Goal: Task Accomplishment & Management: Use online tool/utility

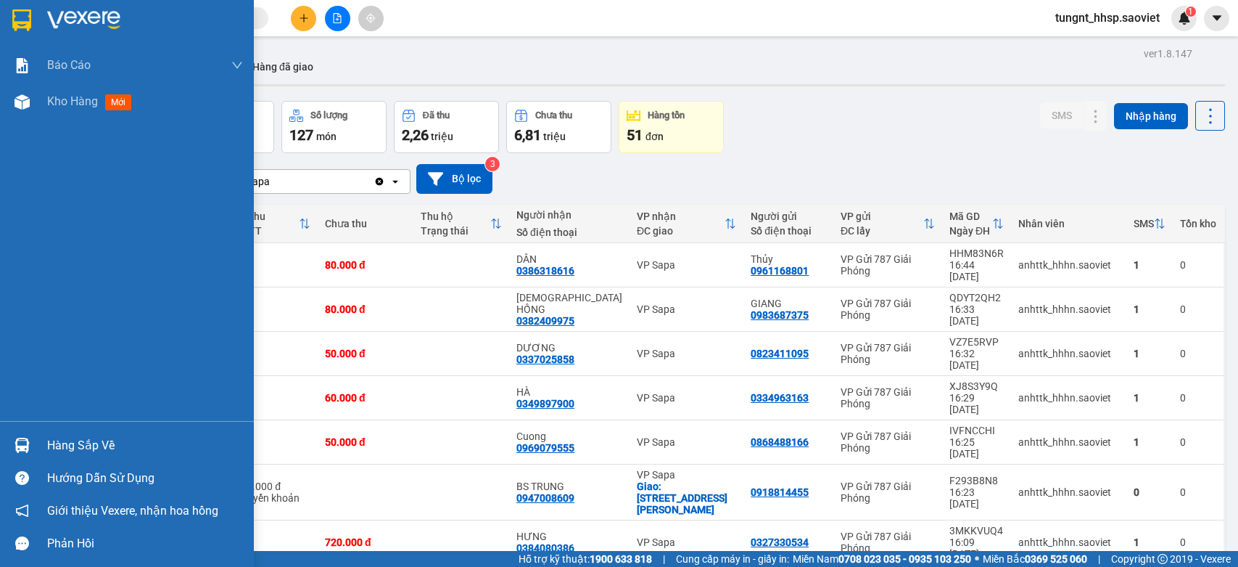
click at [52, 448] on div "Hàng sắp về" at bounding box center [145, 446] width 196 height 22
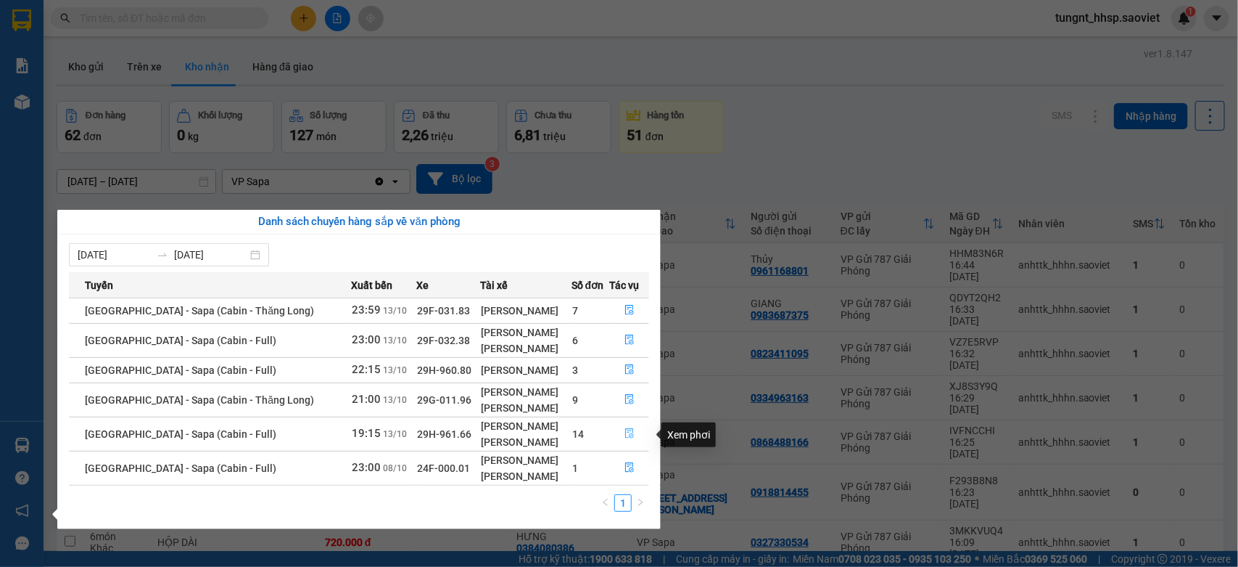
click at [625, 437] on icon "file-done" at bounding box center [630, 433] width 10 height 10
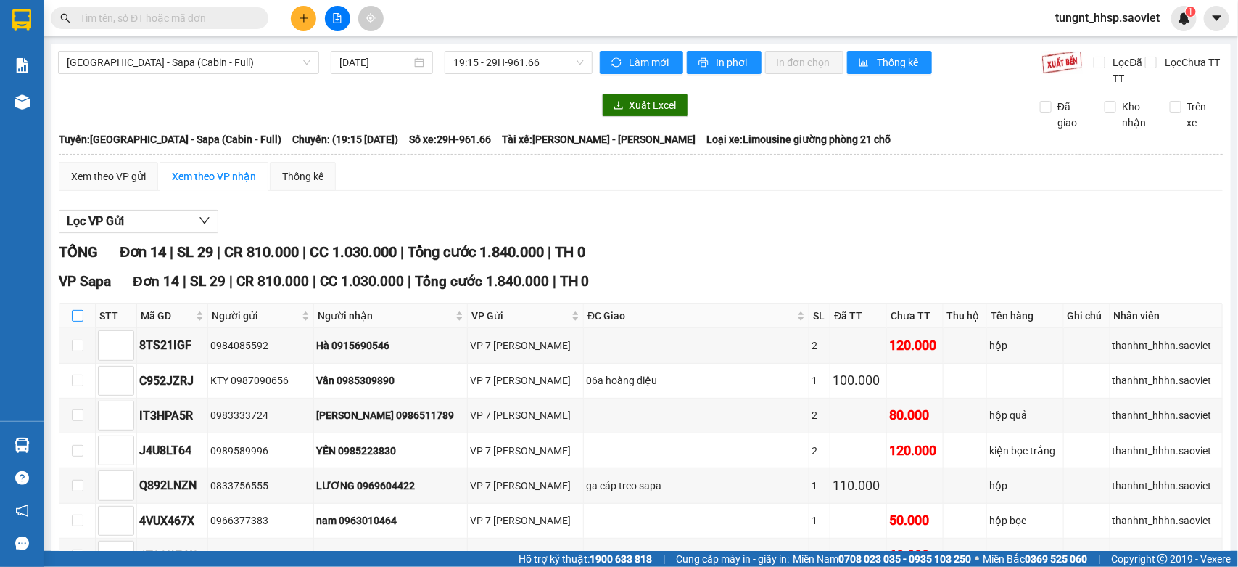
click at [77, 312] on input "checkbox" at bounding box center [78, 316] width 12 height 12
checkbox input "true"
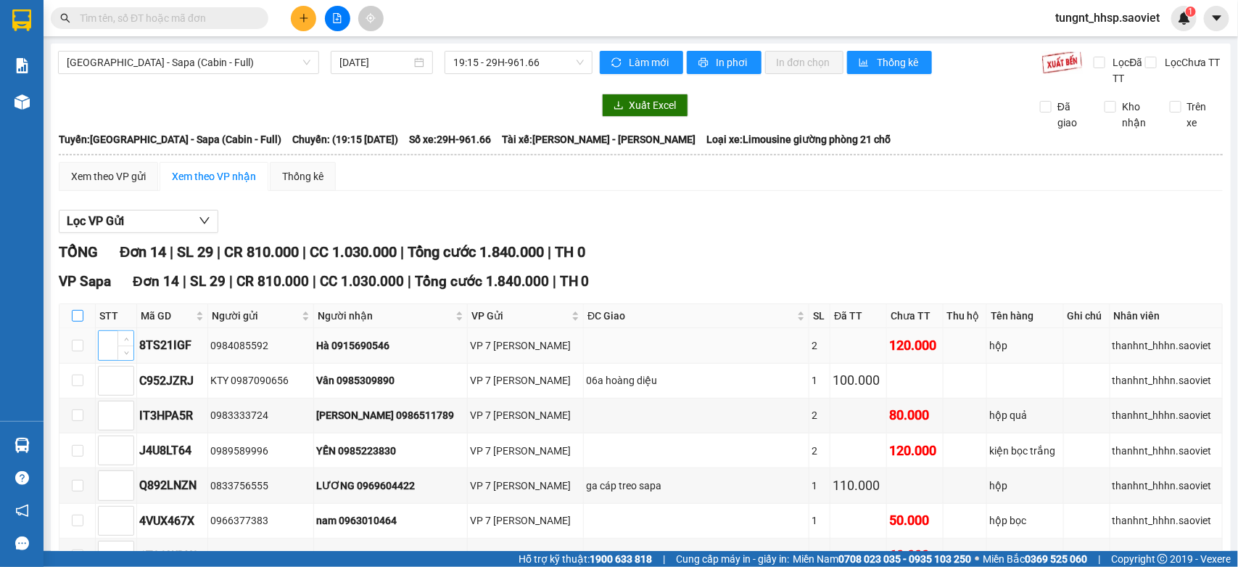
checkbox input "true"
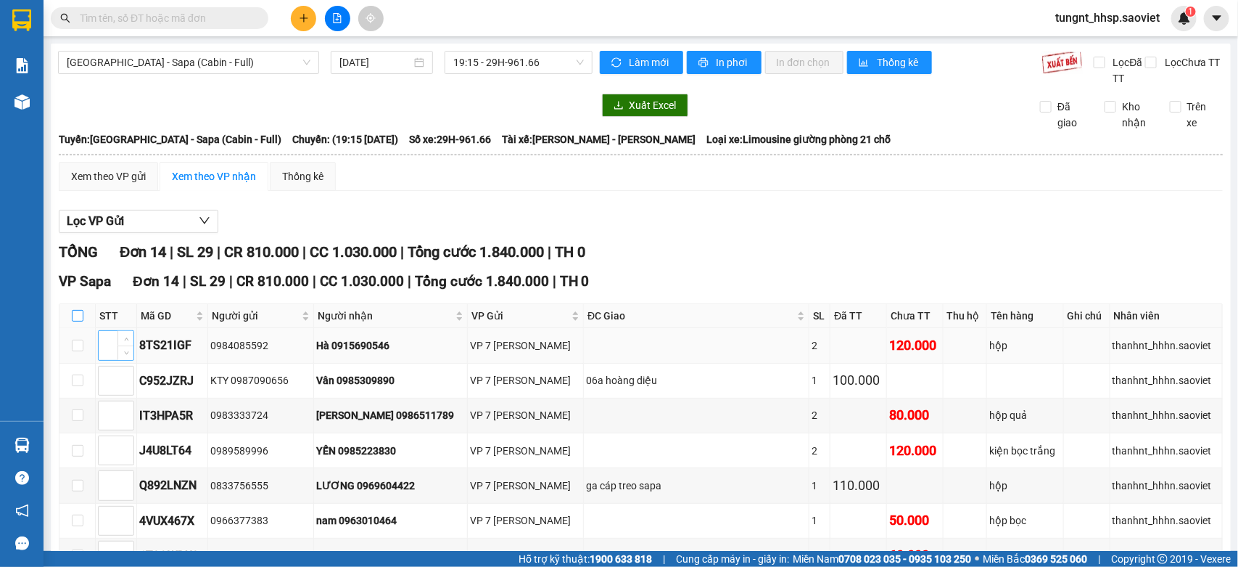
checkbox input "true"
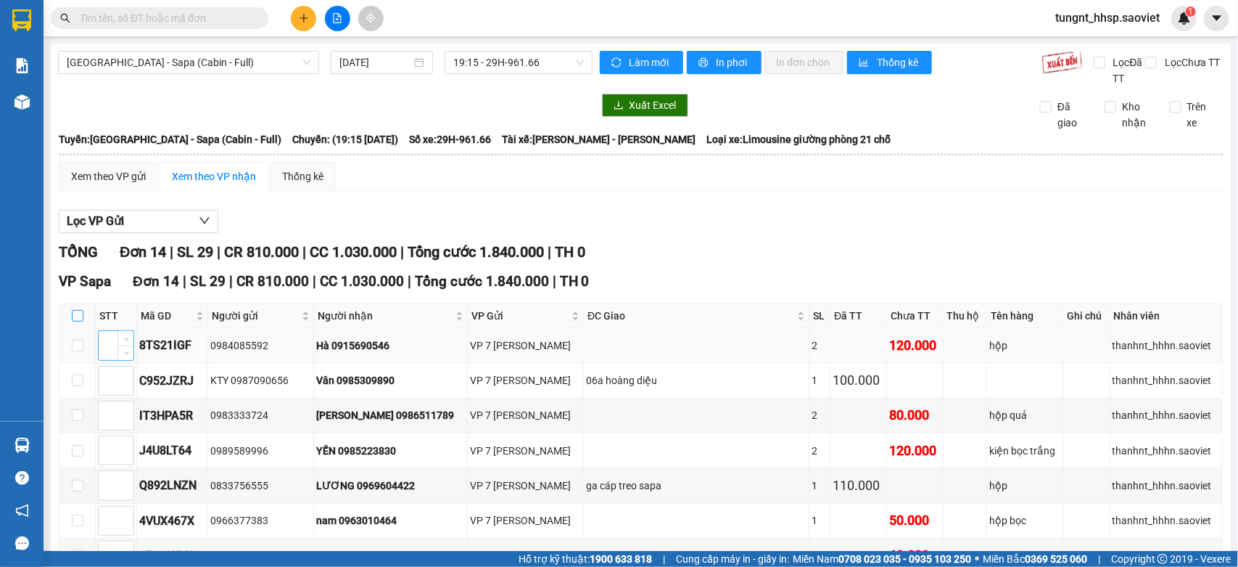
checkbox input "true"
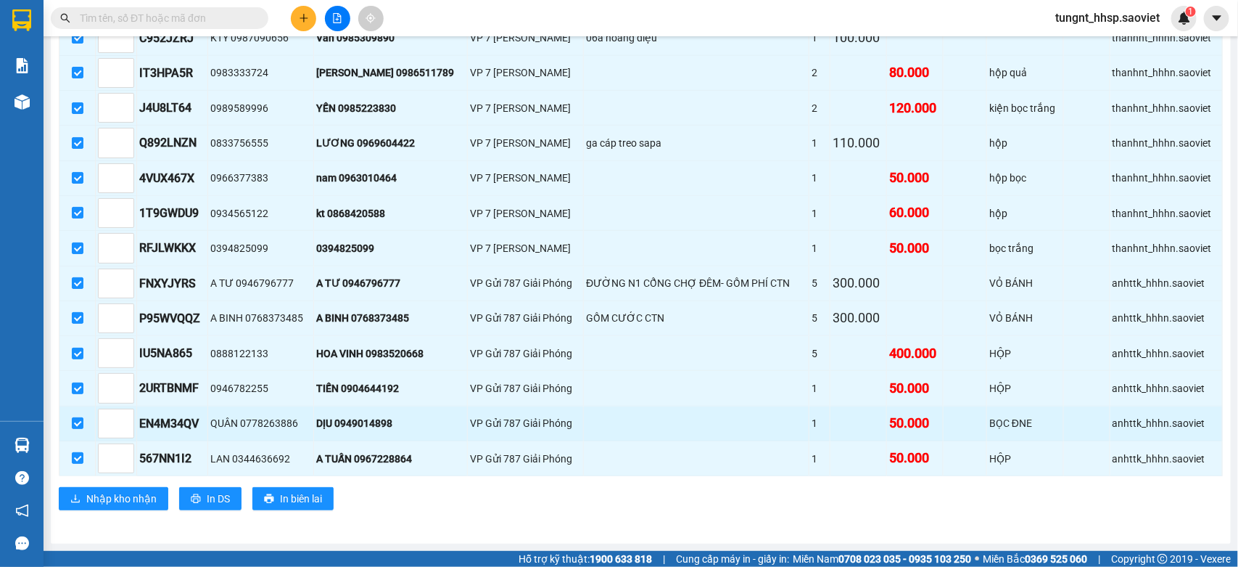
scroll to position [350, 0]
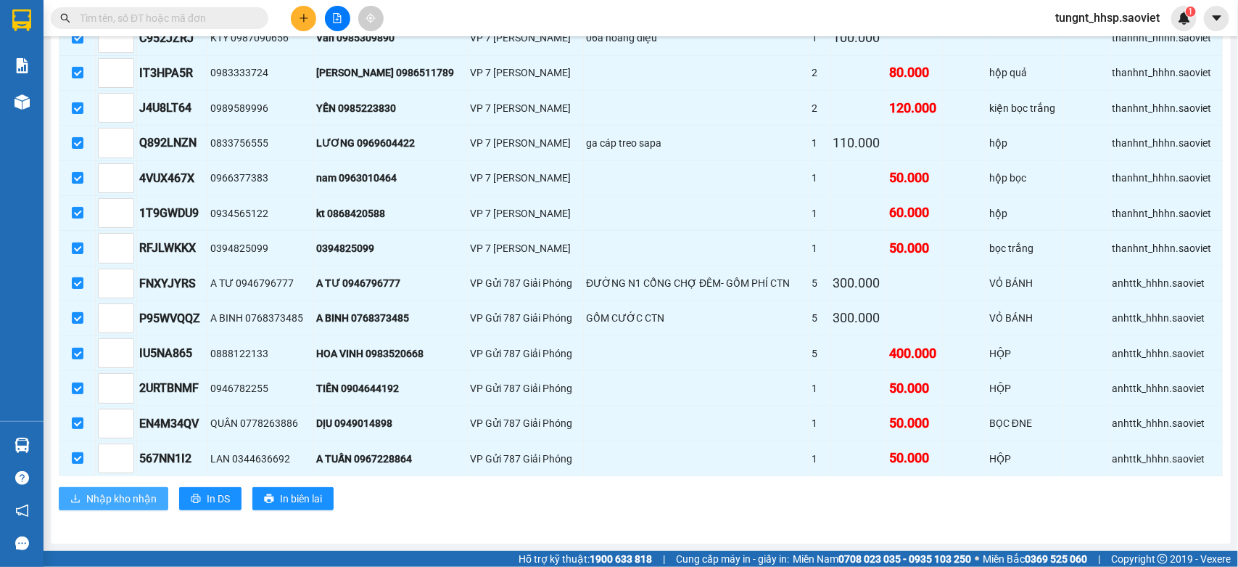
click at [124, 490] on span "Nhập kho nhận" at bounding box center [121, 498] width 70 height 16
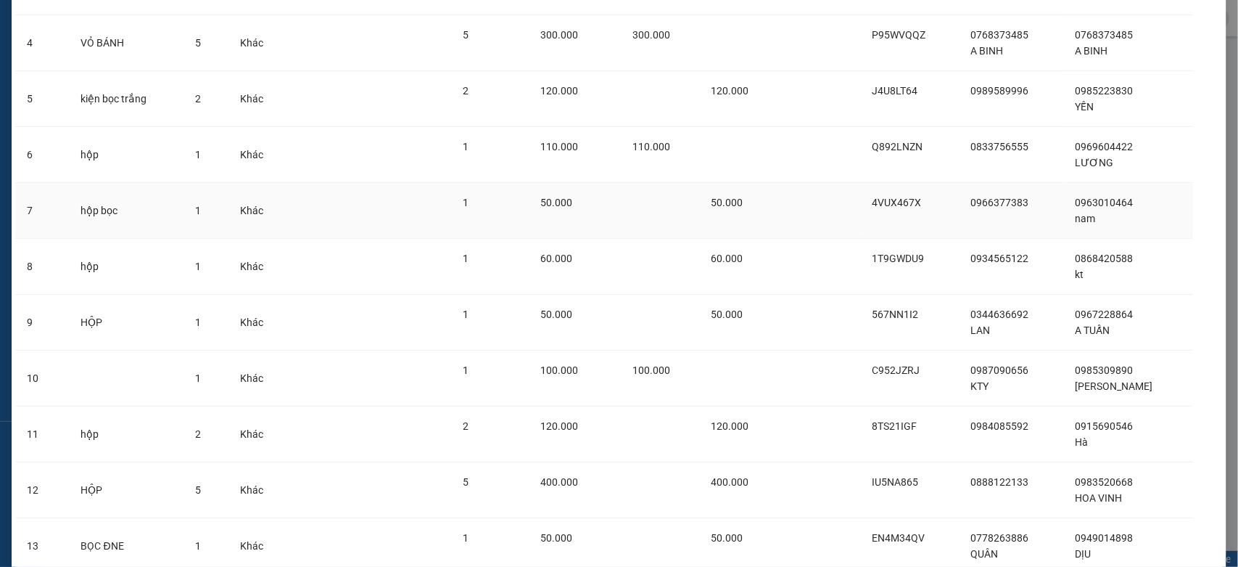
scroll to position [429, 0]
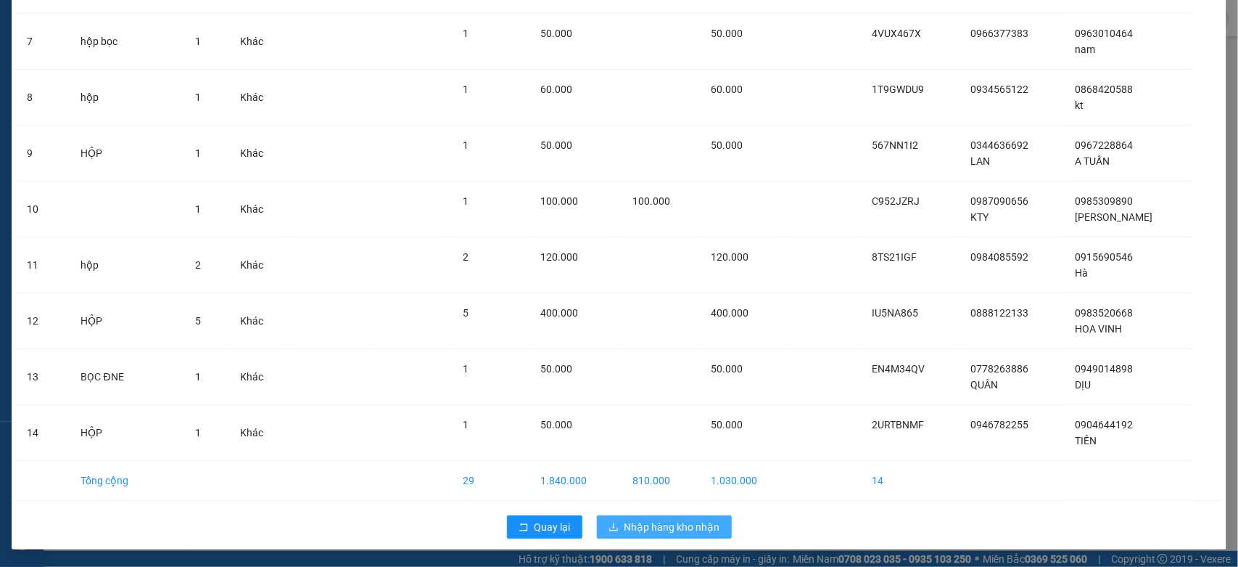
click at [679, 527] on span "Nhập hàng kho nhận" at bounding box center [673, 527] width 96 height 16
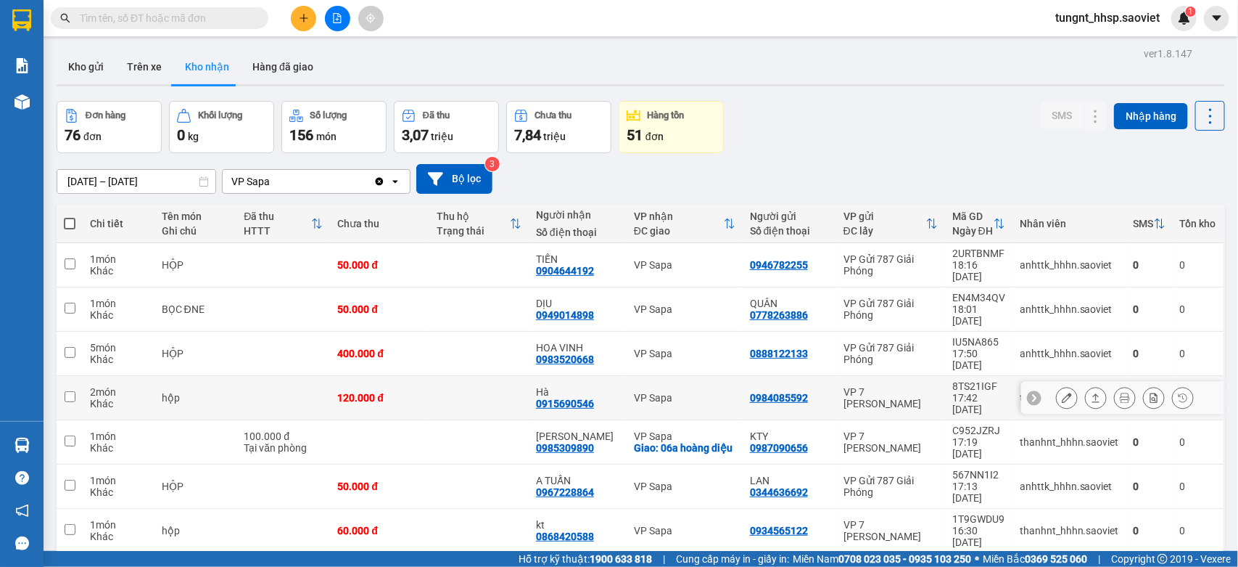
drag, startPoint x: 241, startPoint y: 357, endPoint x: 226, endPoint y: 341, distance: 22.1
click at [238, 376] on td at bounding box center [283, 398] width 94 height 44
checkbox input "true"
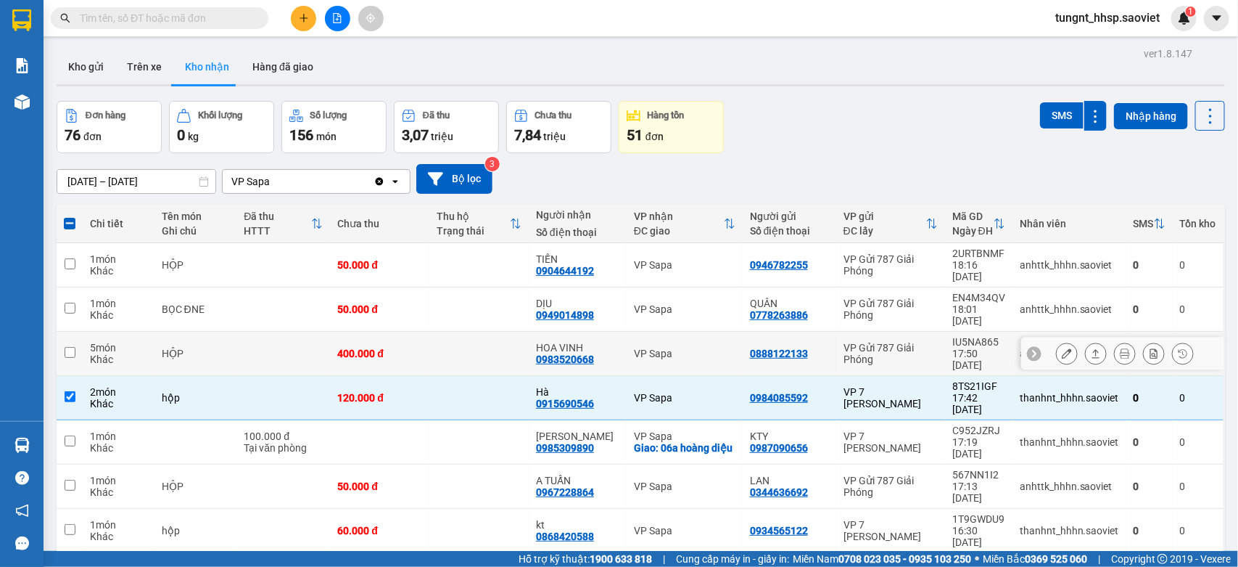
drag, startPoint x: 219, startPoint y: 331, endPoint x: 205, endPoint y: 307, distance: 27.6
click at [219, 332] on td "HỘP" at bounding box center [196, 354] width 83 height 44
checkbox input "true"
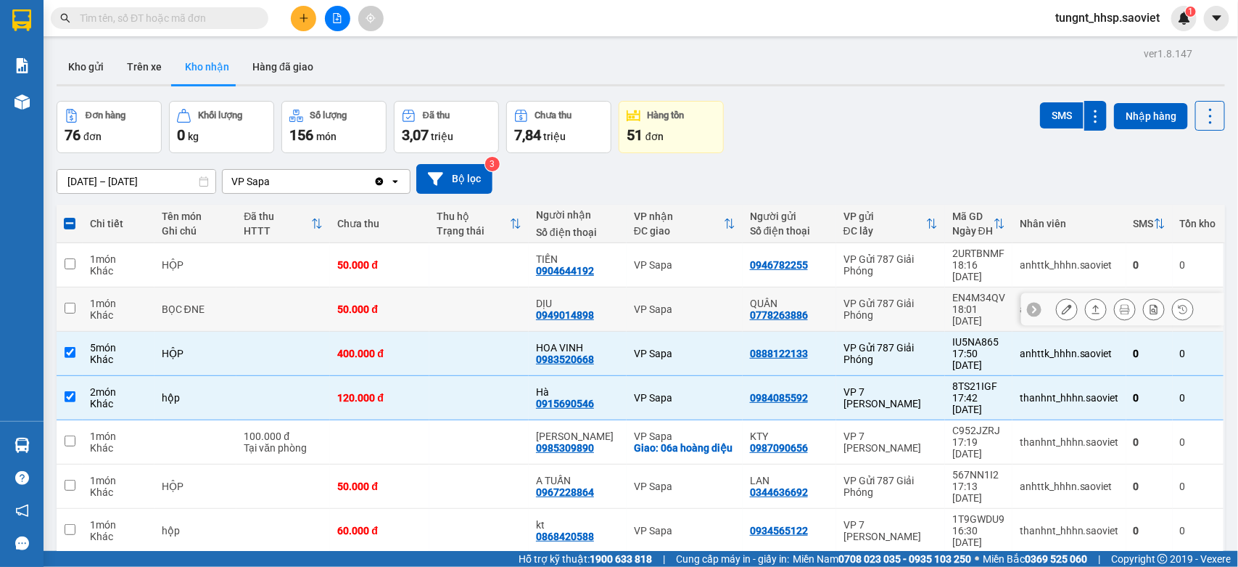
drag, startPoint x: 194, startPoint y: 298, endPoint x: 189, endPoint y: 285, distance: 13.8
click at [193, 292] on td "BỌC ĐNE" at bounding box center [196, 309] width 83 height 44
checkbox input "true"
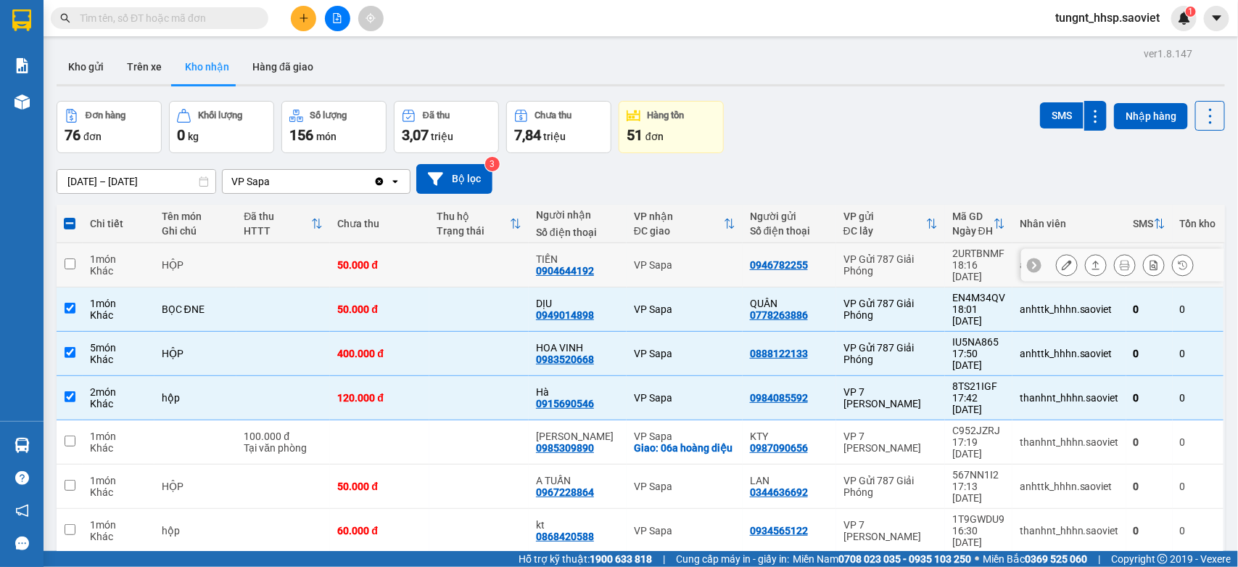
click at [174, 259] on div "HỘP" at bounding box center [196, 265] width 68 height 12
checkbox input "true"
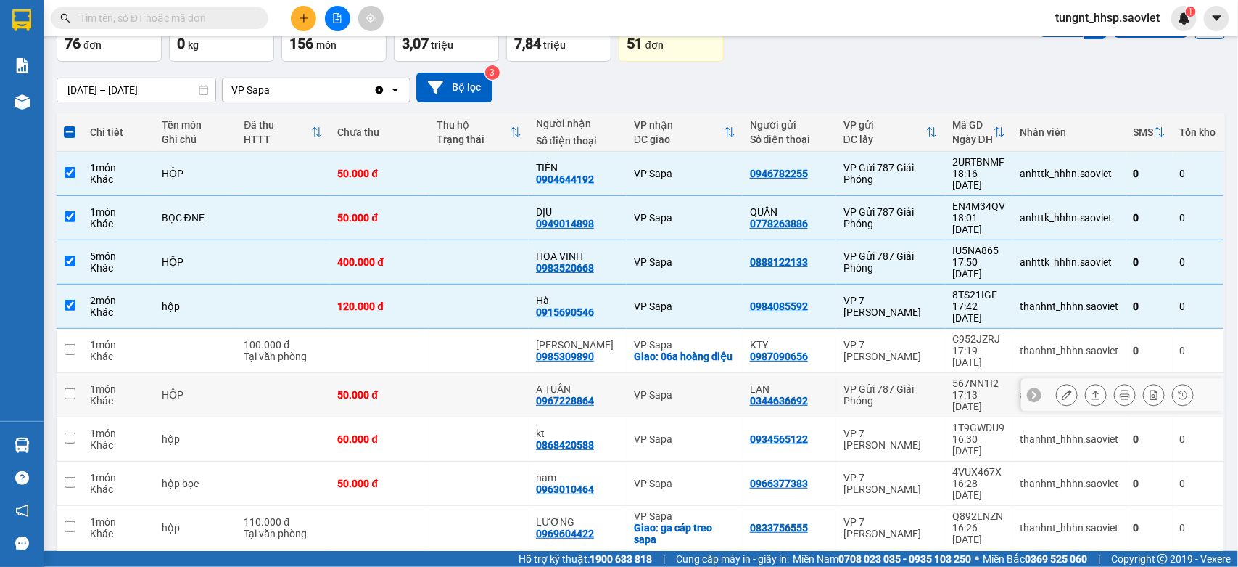
scroll to position [92, 0]
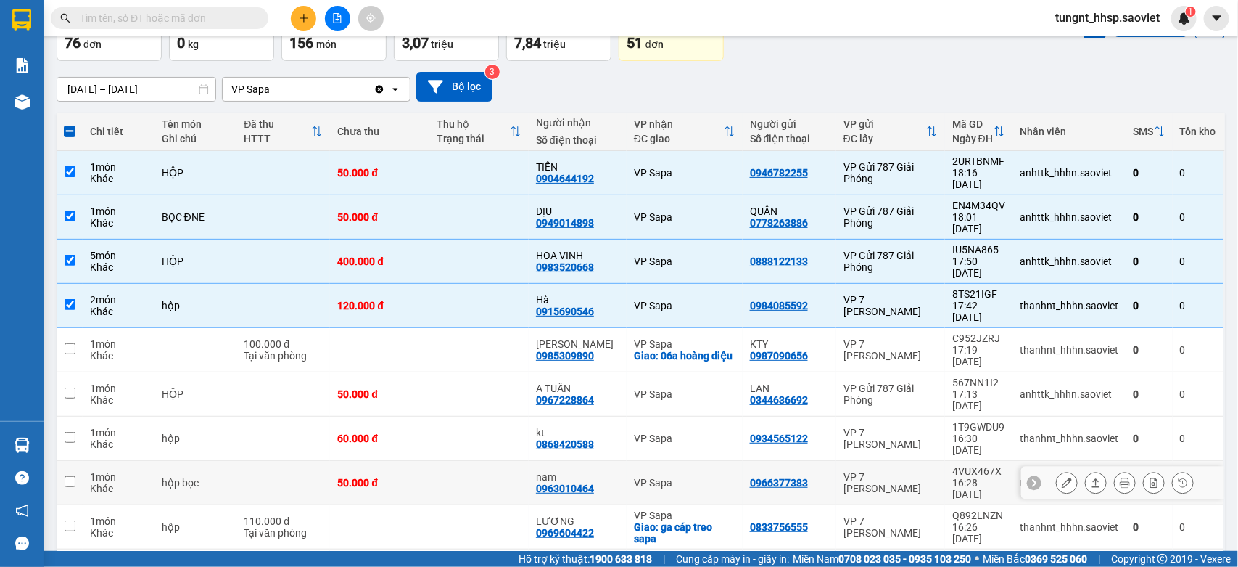
drag, startPoint x: 571, startPoint y: 387, endPoint x: 555, endPoint y: 381, distance: 17.0
click at [569, 471] on div "nam" at bounding box center [577, 477] width 83 height 12
checkbox input "true"
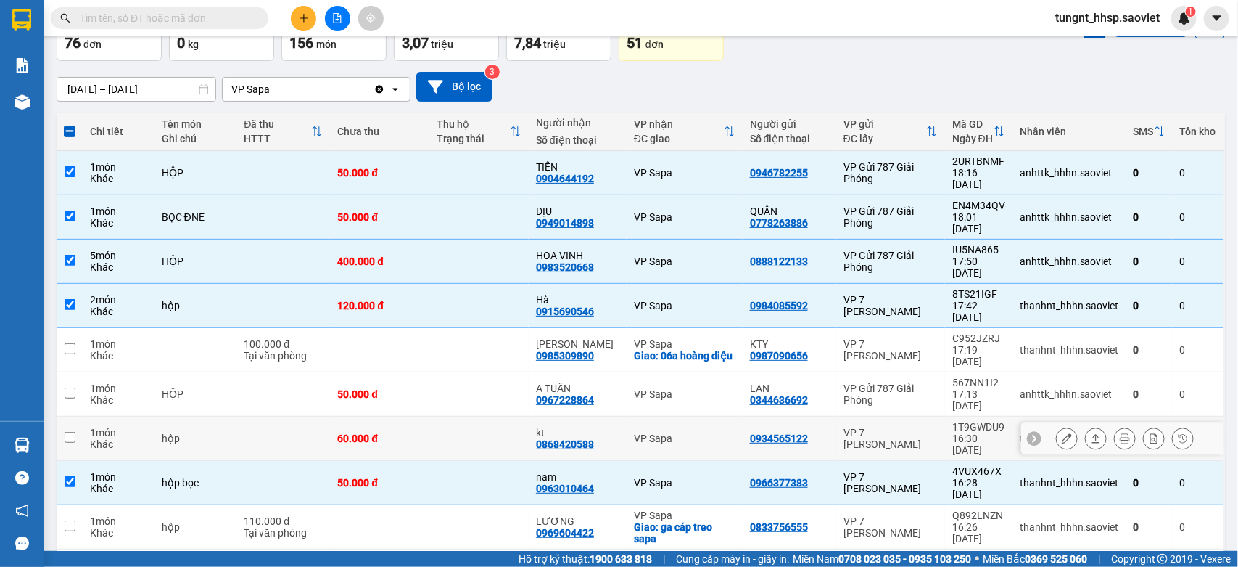
drag, startPoint x: 535, startPoint y: 368, endPoint x: 519, endPoint y: 339, distance: 33.1
click at [536, 438] on div "0868420588" at bounding box center [565, 444] width 58 height 12
click at [521, 372] on td at bounding box center [478, 394] width 99 height 44
checkbox input "true"
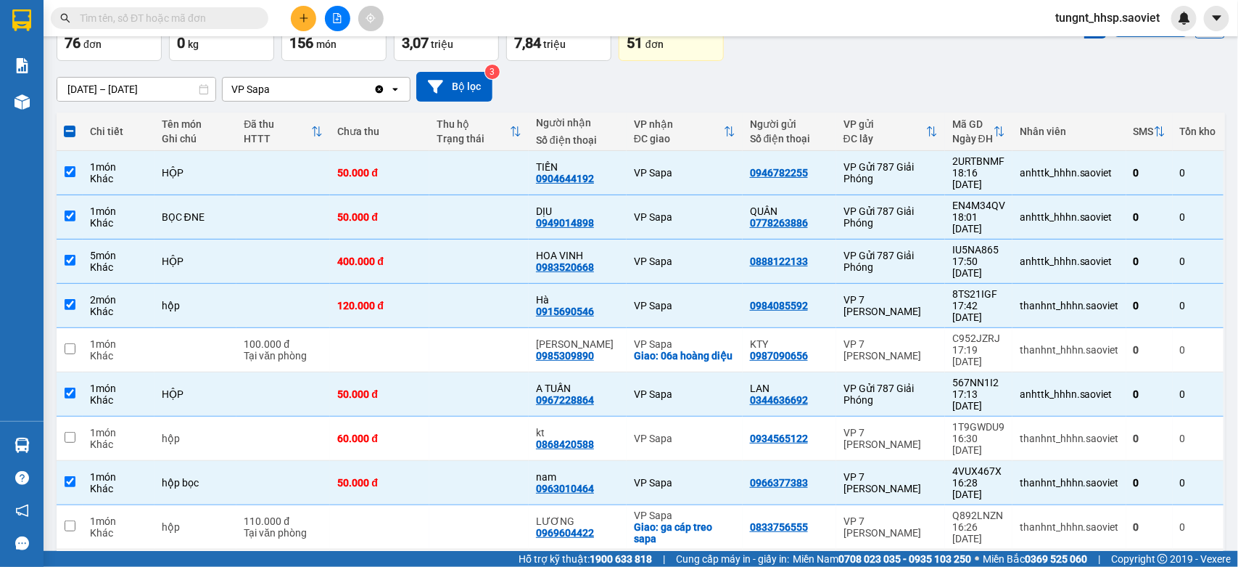
drag, startPoint x: 331, startPoint y: 470, endPoint x: 521, endPoint y: 484, distance: 190.6
click at [331, 549] on td "120.000 đ" at bounding box center [379, 571] width 99 height 44
checkbox input "true"
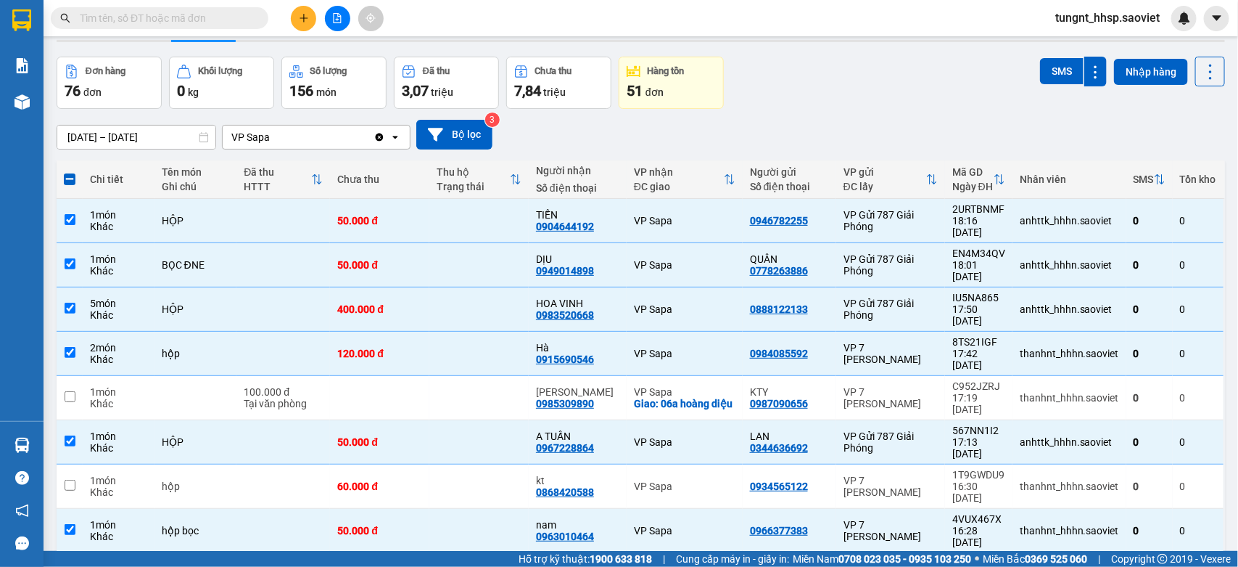
scroll to position [0, 0]
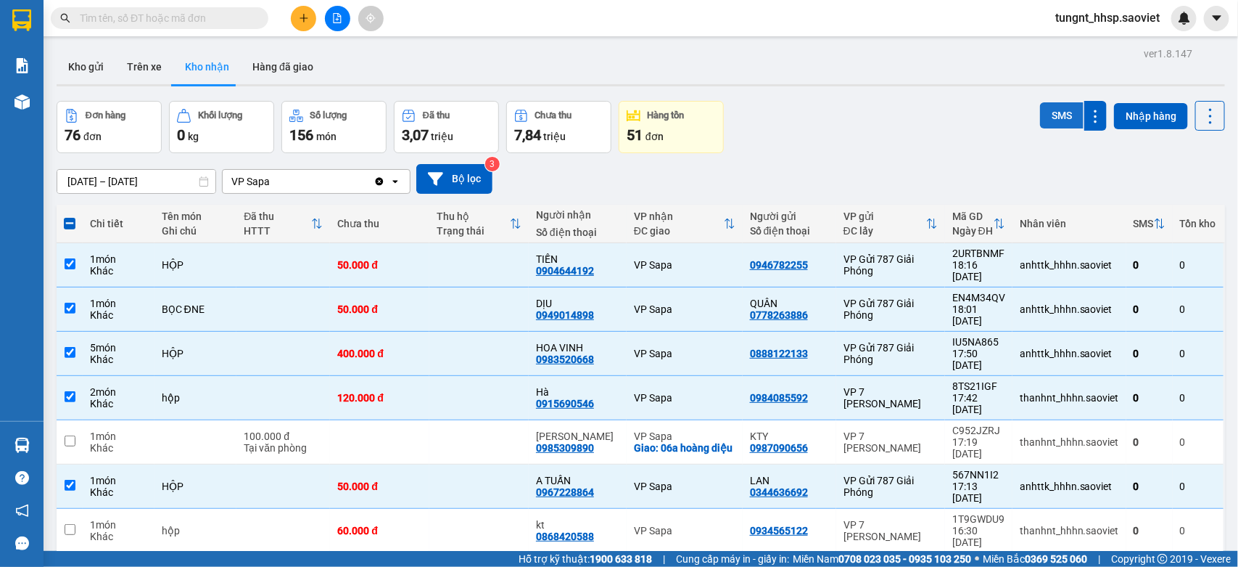
click at [1043, 114] on button "SMS" at bounding box center [1062, 115] width 44 height 26
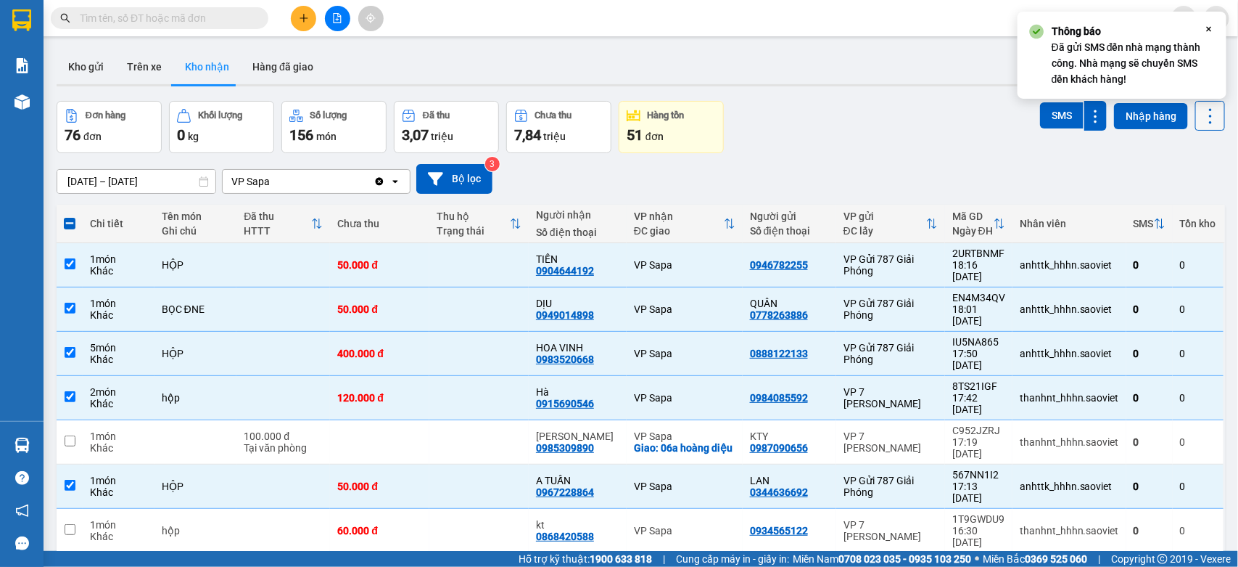
click at [1201, 118] on icon at bounding box center [1211, 116] width 20 height 20
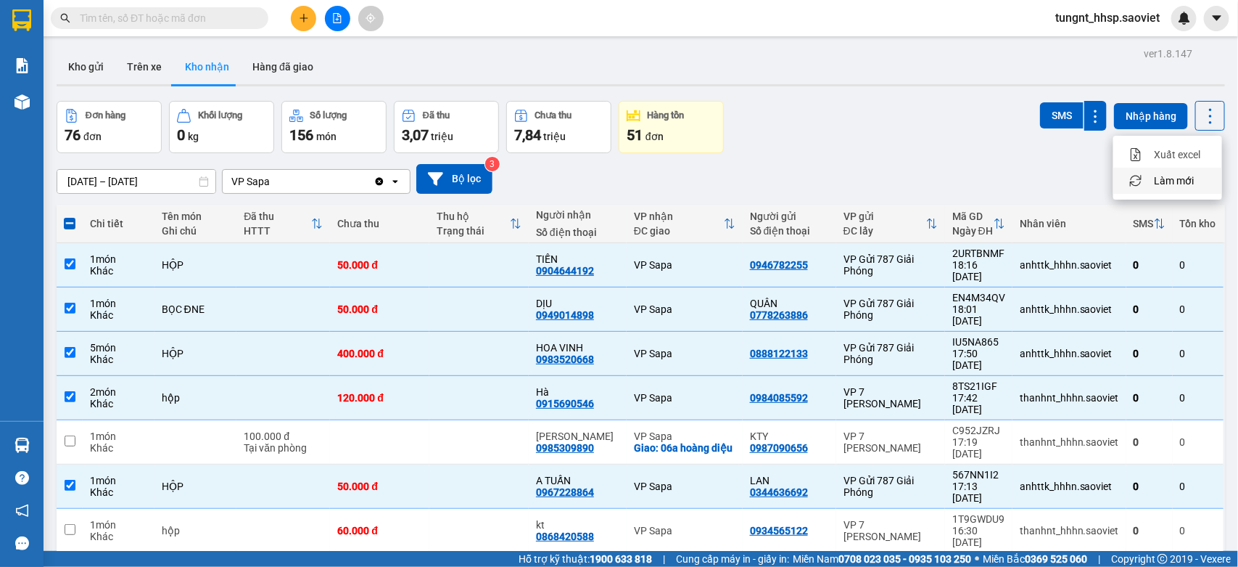
click at [1182, 180] on span "Làm mới" at bounding box center [1174, 180] width 40 height 15
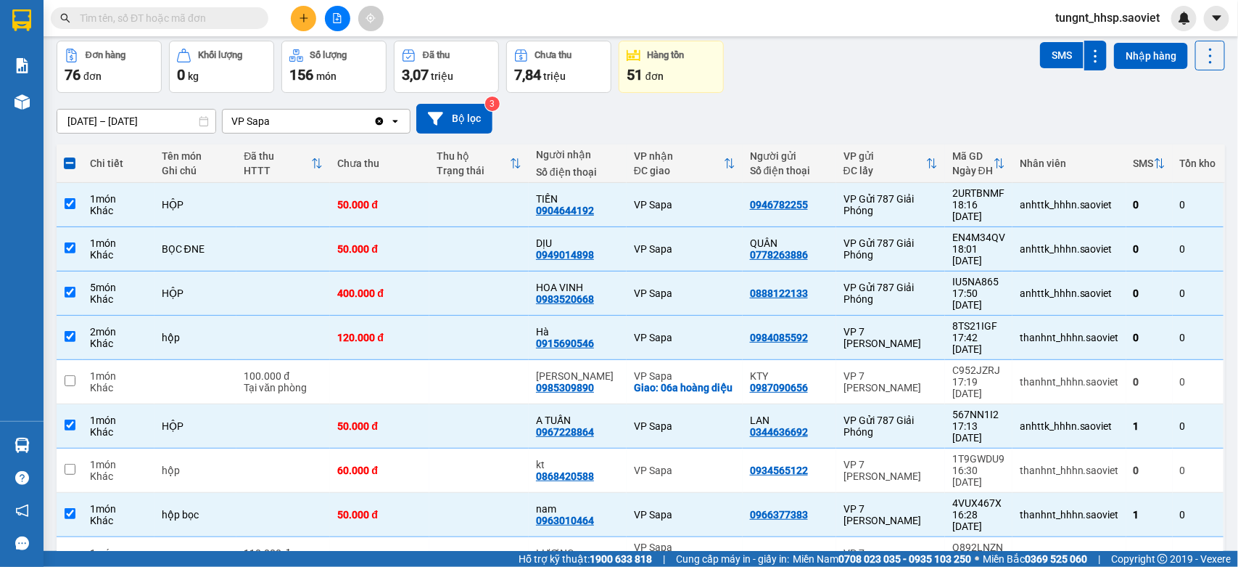
scroll to position [92, 0]
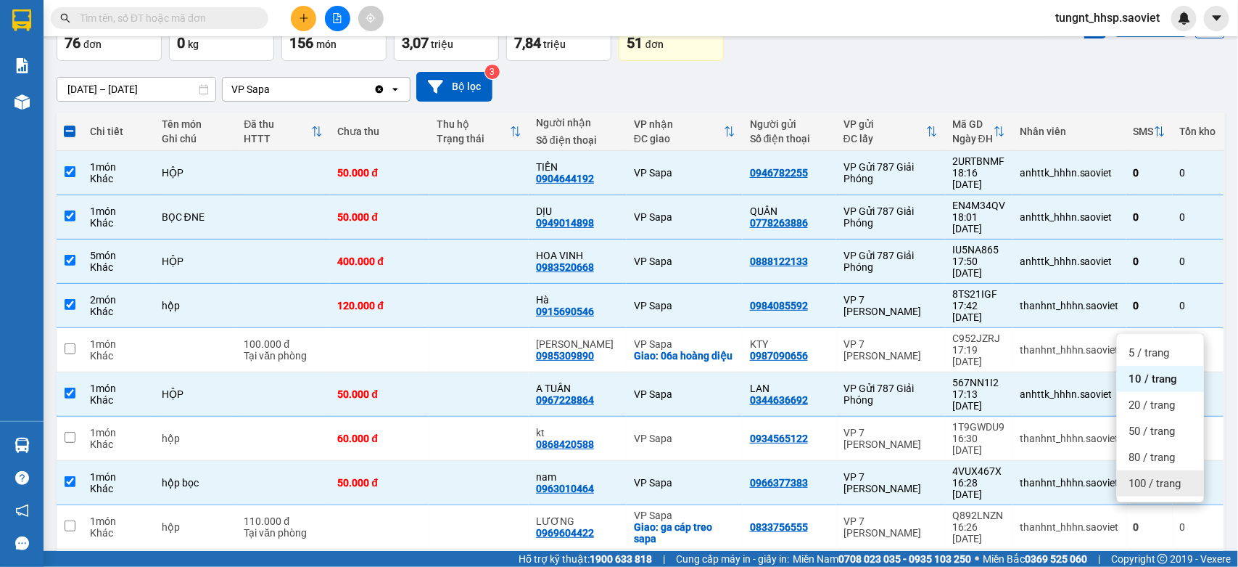
click at [1169, 480] on span "100 / trang" at bounding box center [1155, 483] width 52 height 15
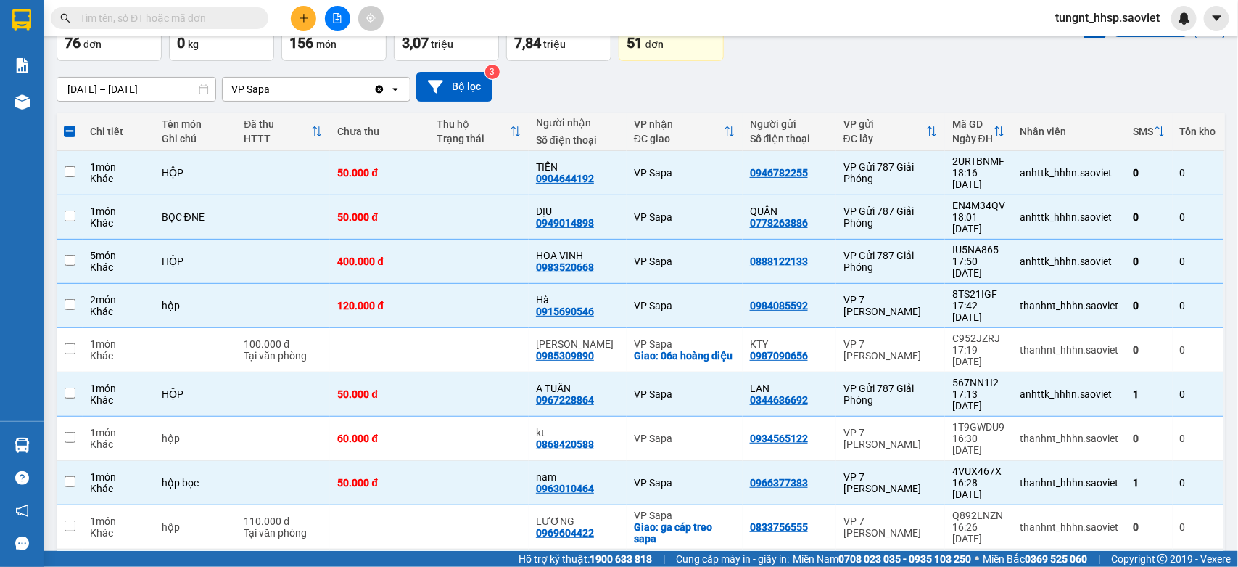
checkbox input "false"
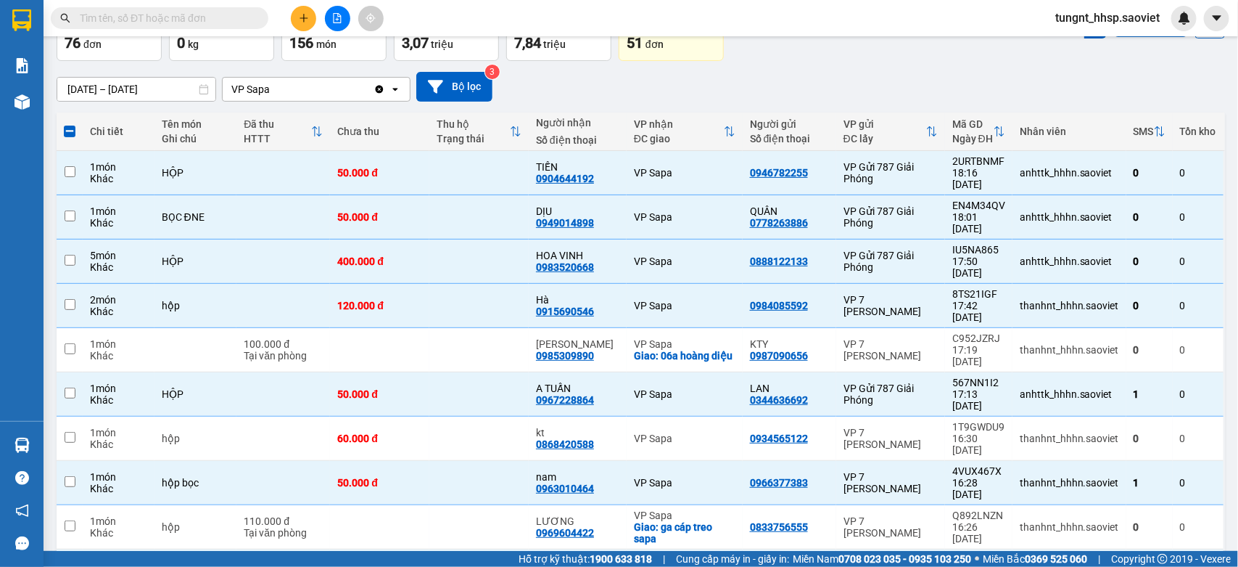
checkbox input "false"
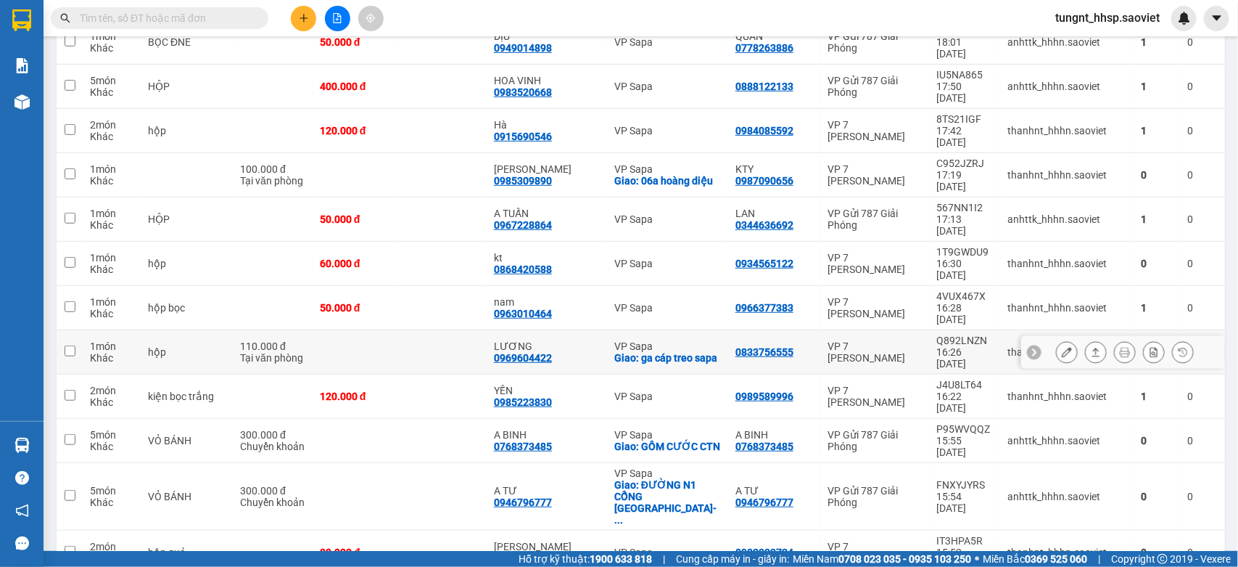
scroll to position [273, 0]
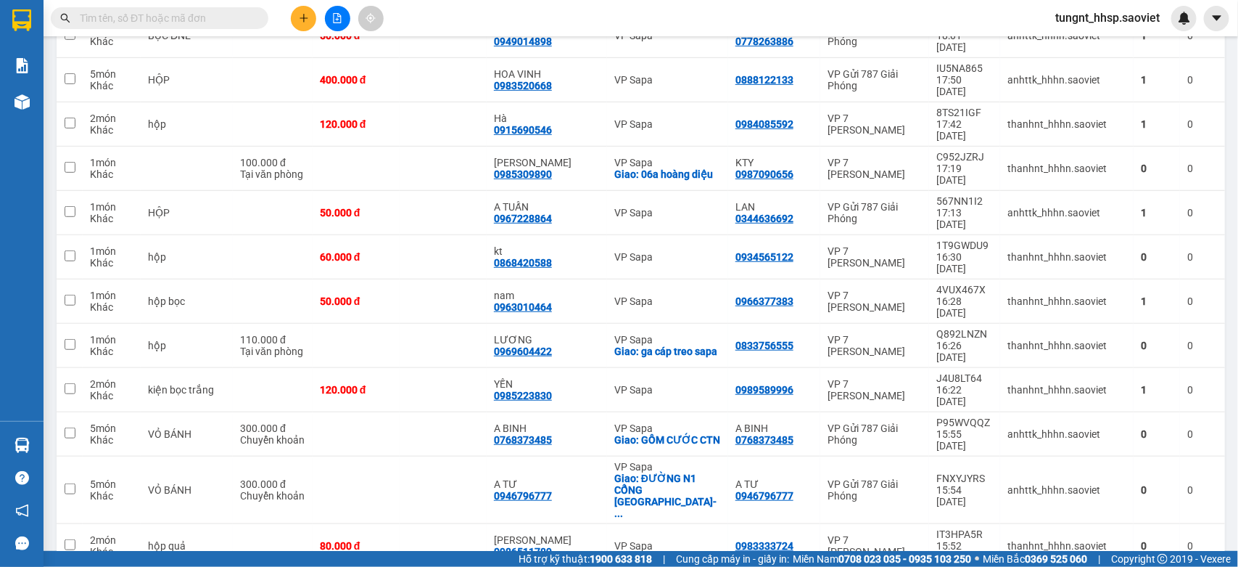
checkbox input "true"
click at [198, 540] on div "hộp quả" at bounding box center [187, 546] width 78 height 12
checkbox input "true"
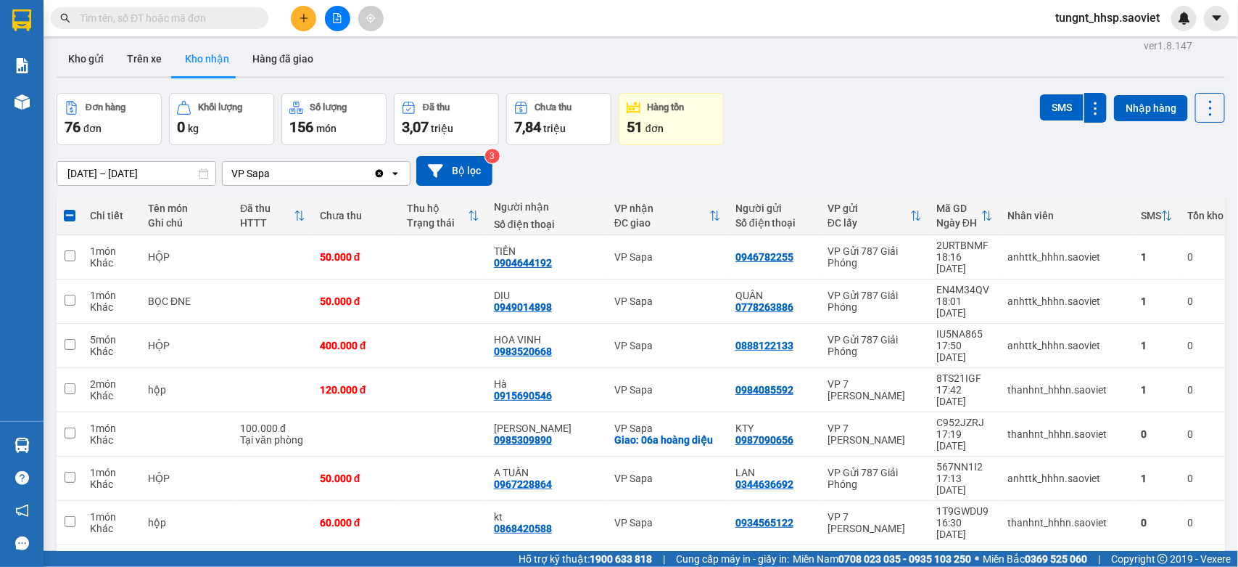
scroll to position [1, 0]
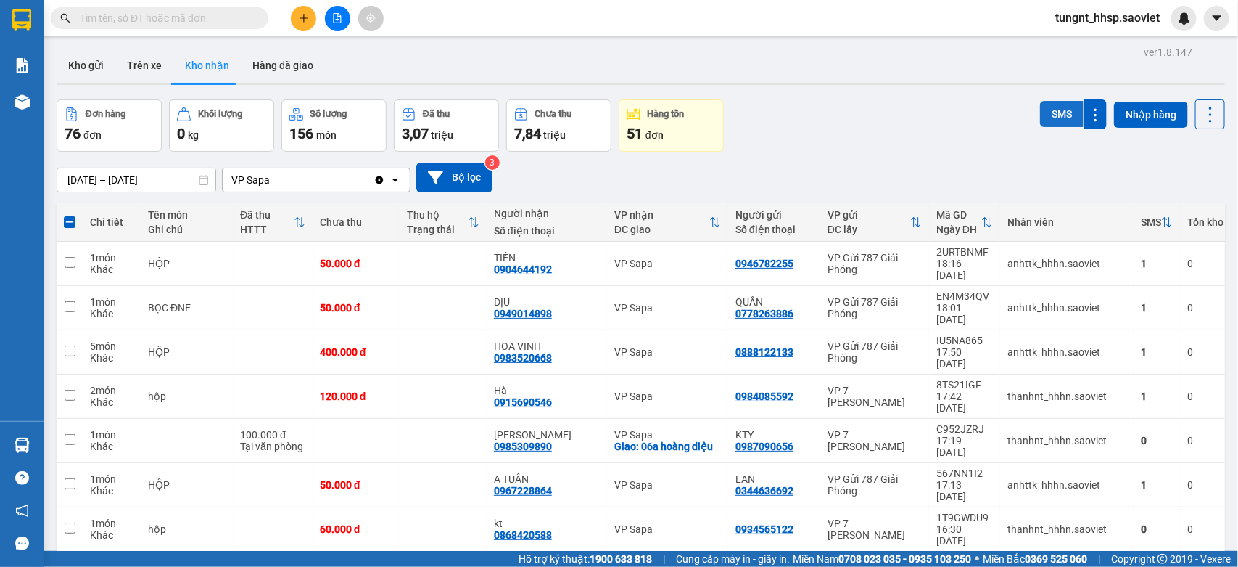
click at [1048, 113] on button "SMS" at bounding box center [1062, 114] width 44 height 26
click at [1201, 116] on icon at bounding box center [1211, 114] width 20 height 20
click at [1185, 176] on span "Làm mới" at bounding box center [1174, 179] width 40 height 15
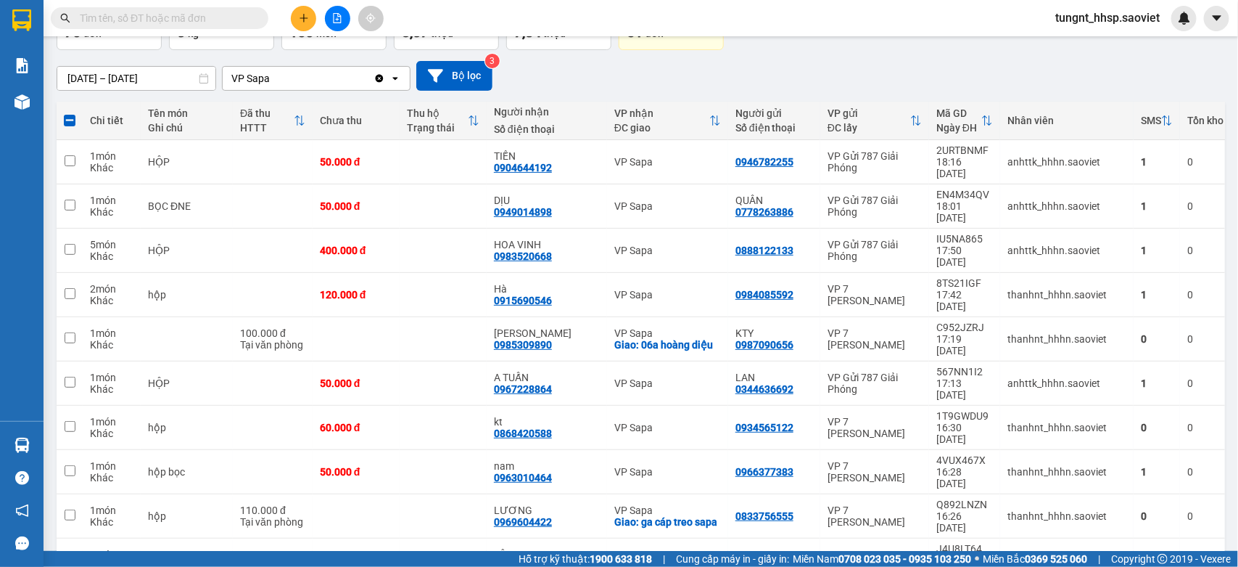
scroll to position [273, 0]
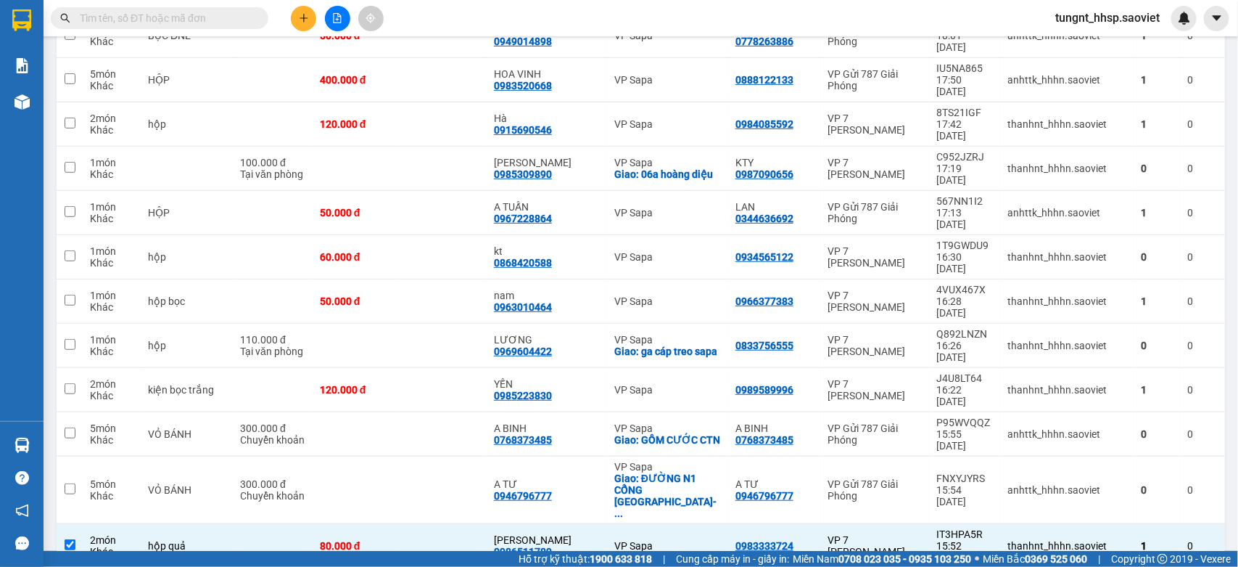
drag, startPoint x: 156, startPoint y: 461, endPoint x: 150, endPoint y: 428, distance: 33.2
checkbox input "false"
click at [150, 524] on td "hộp quả" at bounding box center [187, 546] width 92 height 44
checkbox input "false"
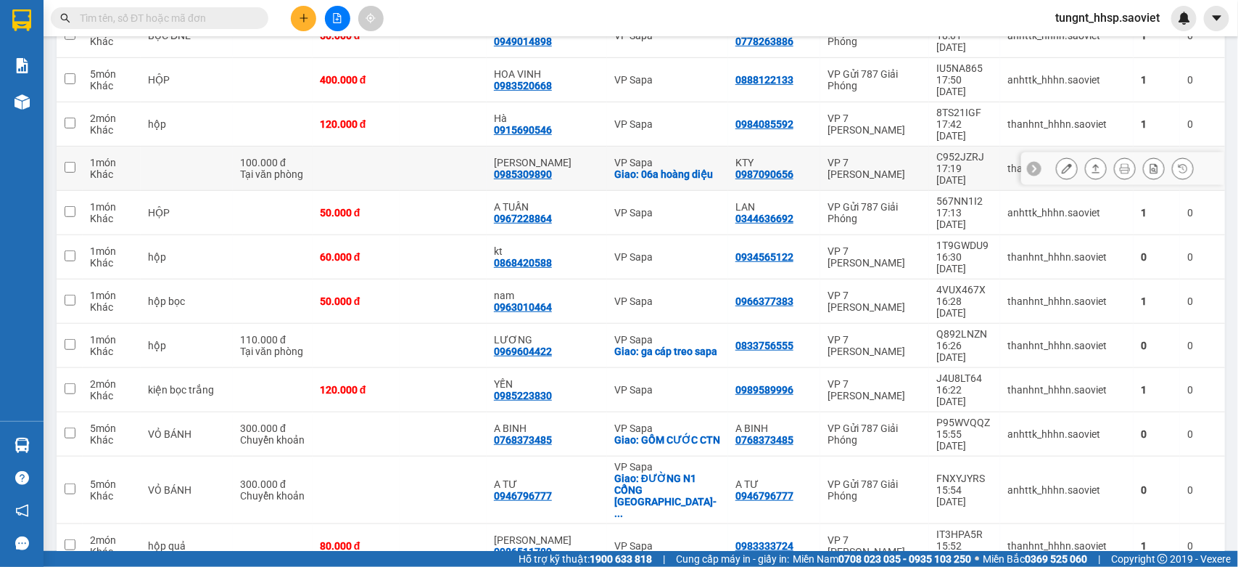
scroll to position [1, 0]
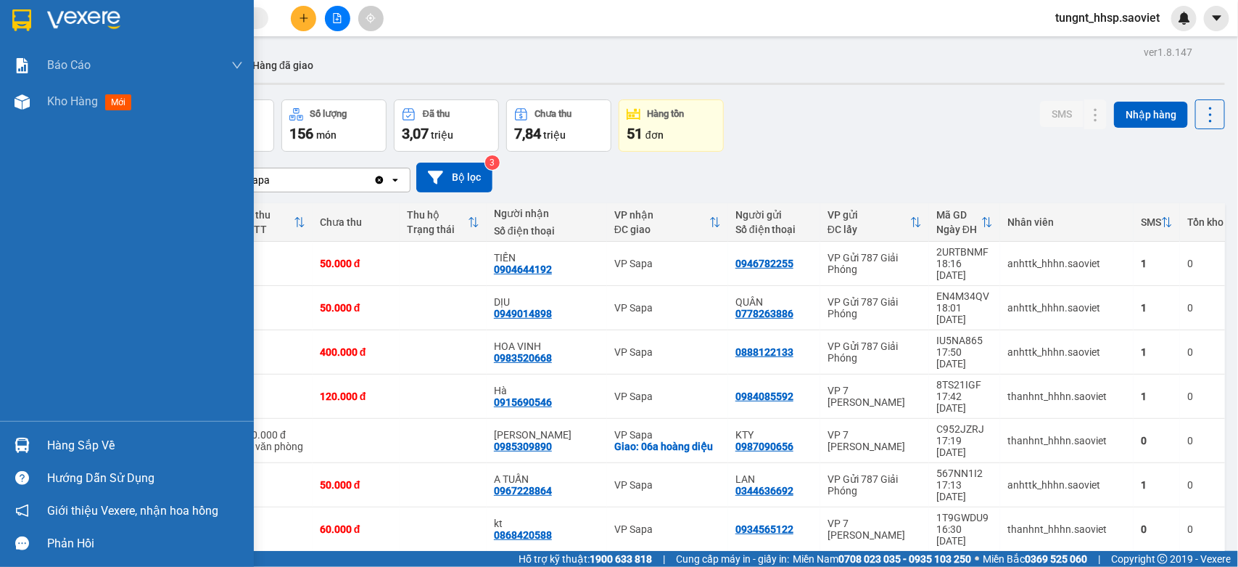
click at [25, 443] on img at bounding box center [22, 444] width 15 height 15
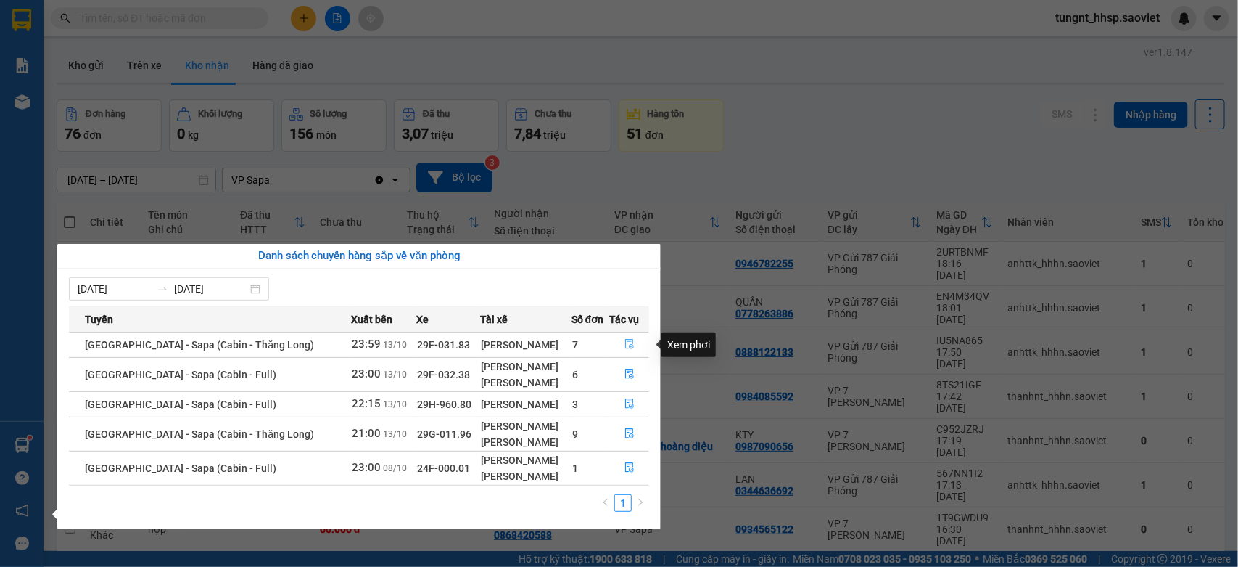
click at [625, 349] on icon "file-done" at bounding box center [630, 344] width 10 height 10
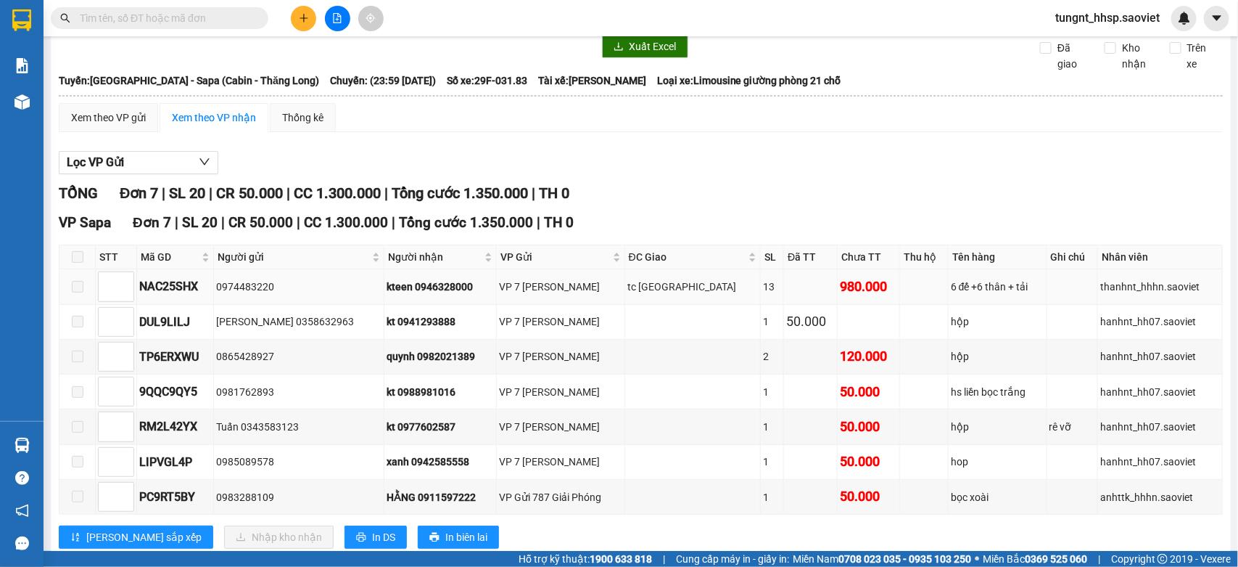
scroll to position [91, 0]
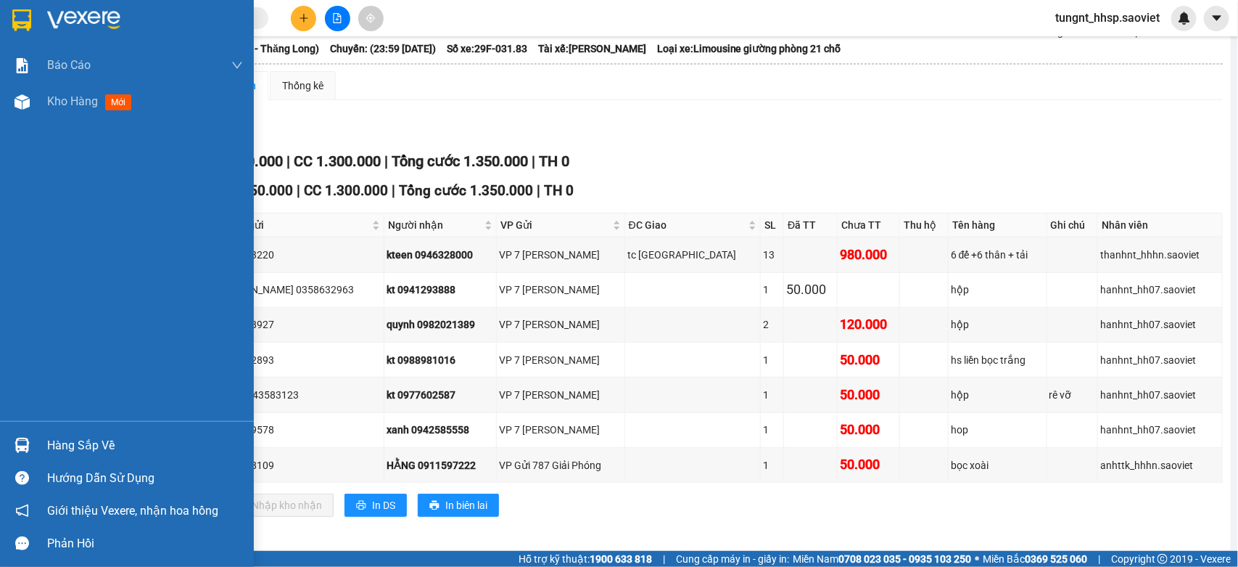
click at [54, 445] on div "Hàng sắp về" at bounding box center [145, 446] width 196 height 22
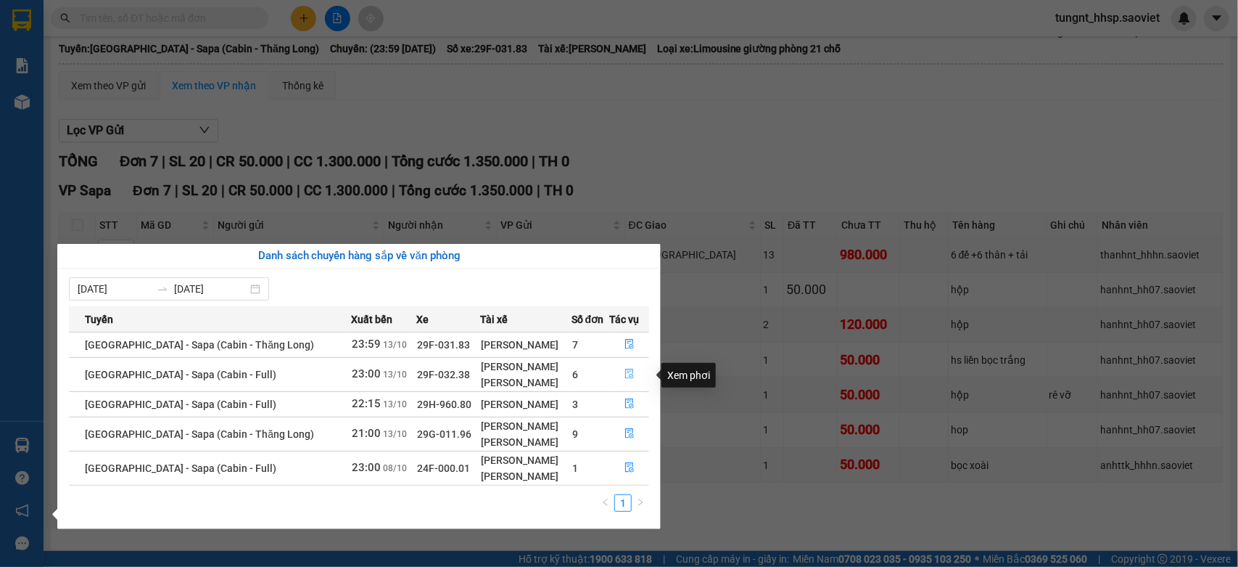
click at [626, 370] on icon "file-done" at bounding box center [630, 373] width 10 height 10
